Goal: Transaction & Acquisition: Purchase product/service

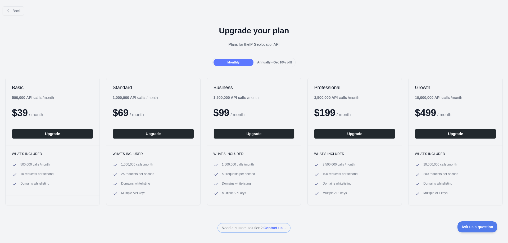
click at [279, 63] on span "Annually - Get 10% off!" at bounding box center [274, 63] width 35 height 4
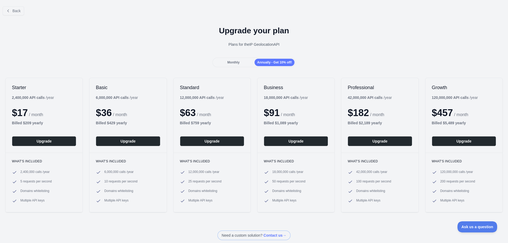
drag, startPoint x: 238, startPoint y: 58, endPoint x: 234, endPoint y: 63, distance: 6.5
click at [237, 59] on div "Monthly Annually - Get 10% off!" at bounding box center [253, 63] width 83 height 10
click at [234, 64] on span "Monthly" at bounding box center [233, 63] width 12 height 4
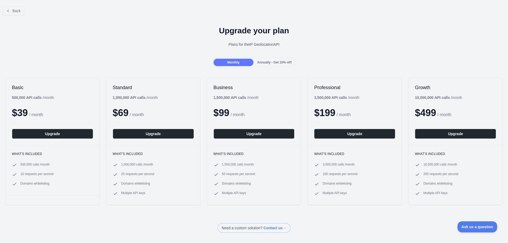
click at [265, 66] on div "Annually - Get 10% off!" at bounding box center [274, 62] width 40 height 7
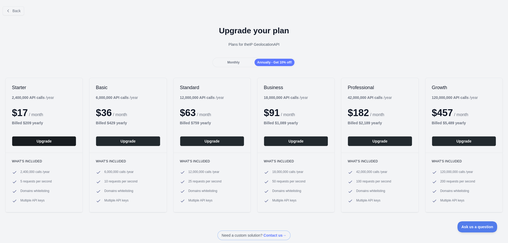
click at [53, 142] on button "Upgrade" at bounding box center [44, 141] width 64 height 10
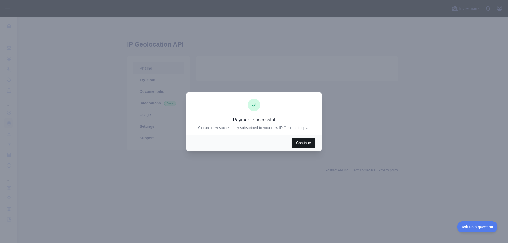
click at [302, 141] on button "Continue" at bounding box center [303, 143] width 24 height 10
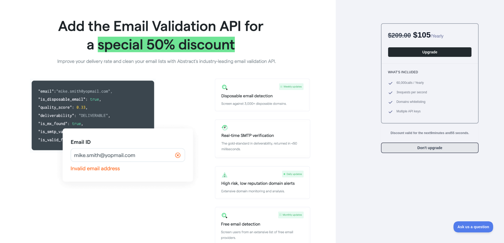
click at [429, 147] on button "Don't upgrade" at bounding box center [430, 148] width 98 height 11
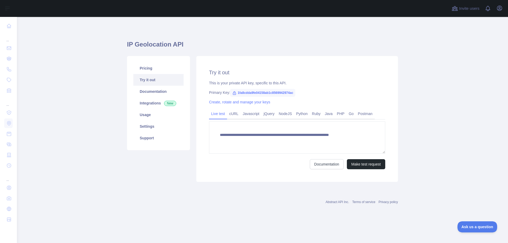
type textarea "**********"
click at [148, 91] on link "Documentation" at bounding box center [158, 92] width 50 height 12
click at [143, 122] on link "Settings" at bounding box center [158, 127] width 50 height 12
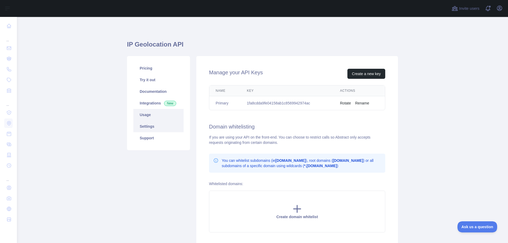
click at [144, 115] on link "Usage" at bounding box center [158, 115] width 50 height 12
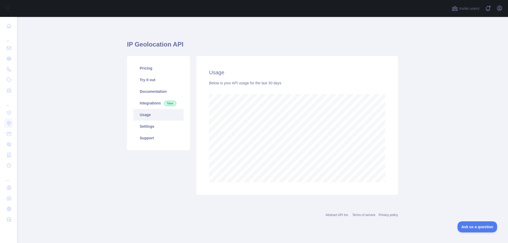
scroll to position [226, 491]
click at [142, 65] on link "Pricing" at bounding box center [158, 68] width 50 height 12
